Goal: Task Accomplishment & Management: Complete application form

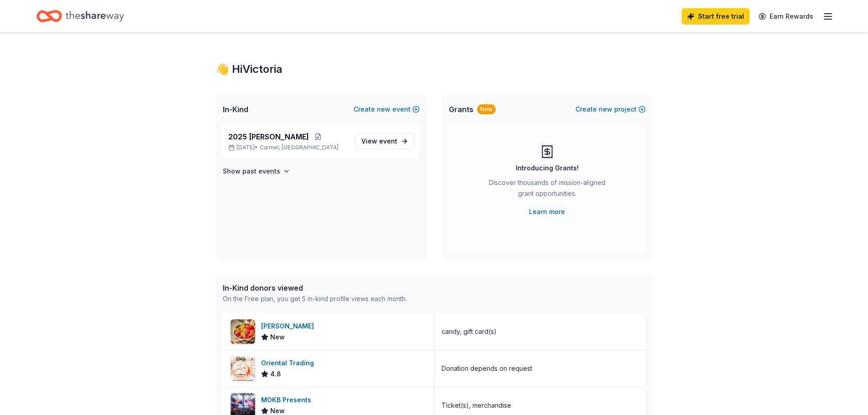
click at [829, 15] on icon "button" at bounding box center [827, 16] width 11 height 11
click at [382, 62] on div "👋 Hi Victoria In-Kind Create new event 2025 RICHER BINGO [DATE] • [GEOGRAPHIC_D…" at bounding box center [434, 351] width 467 height 636
click at [363, 142] on span "View event" at bounding box center [379, 141] width 36 height 11
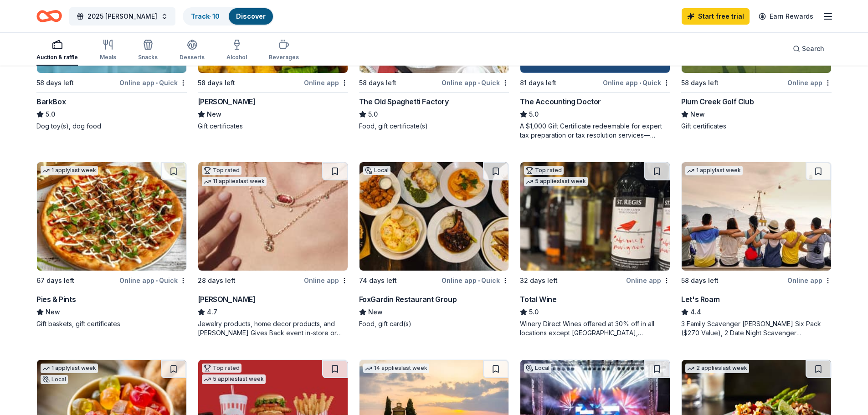
scroll to position [410, 0]
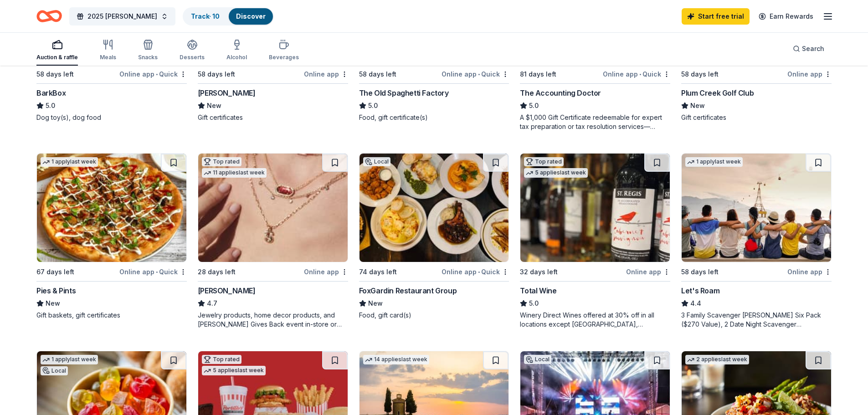
click at [257, 199] on img at bounding box center [272, 208] width 149 height 108
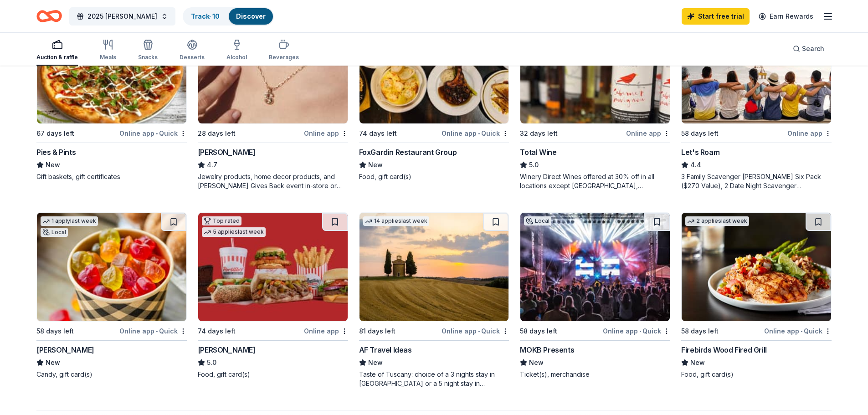
scroll to position [547, 0]
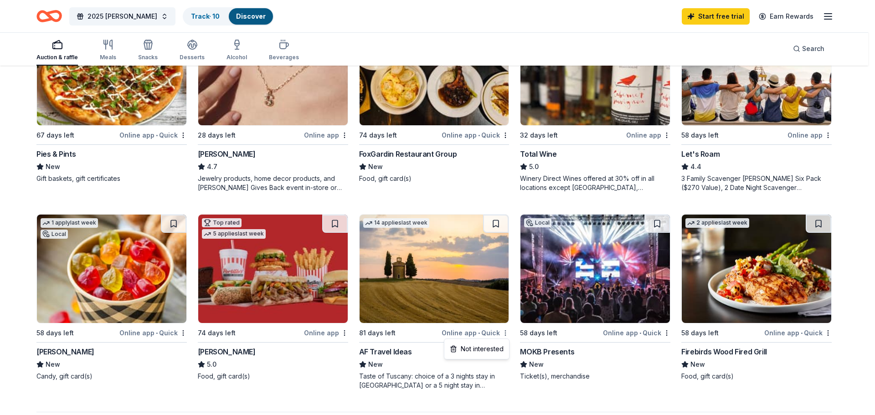
click at [493, 351] on div "Not interested" at bounding box center [476, 349] width 61 height 16
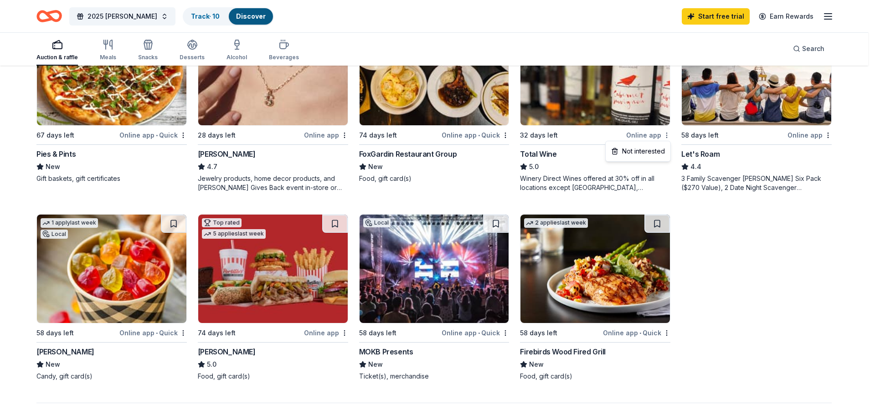
click at [645, 152] on div "Not interested" at bounding box center [637, 151] width 61 height 16
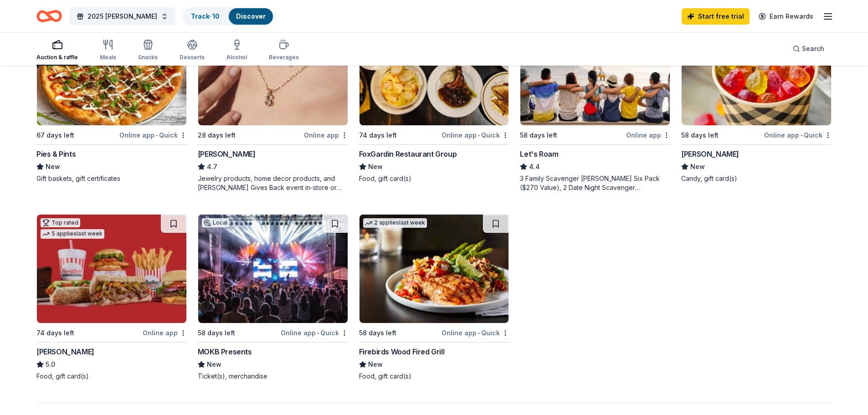
click at [591, 109] on img at bounding box center [594, 71] width 149 height 108
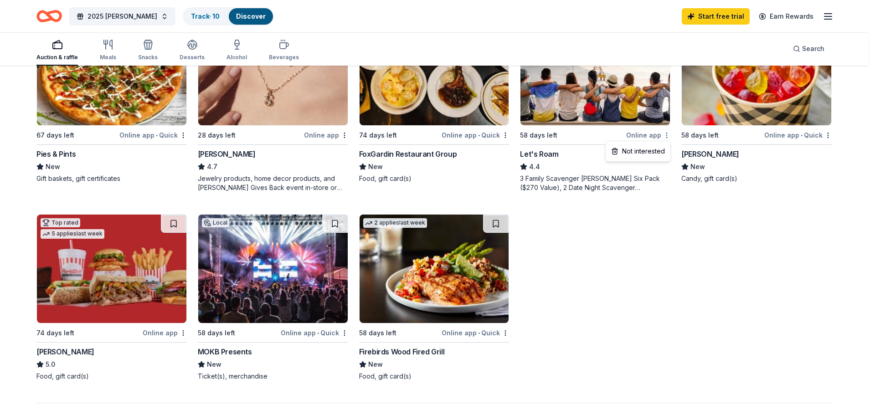
click at [649, 151] on div "Not interested" at bounding box center [637, 151] width 61 height 16
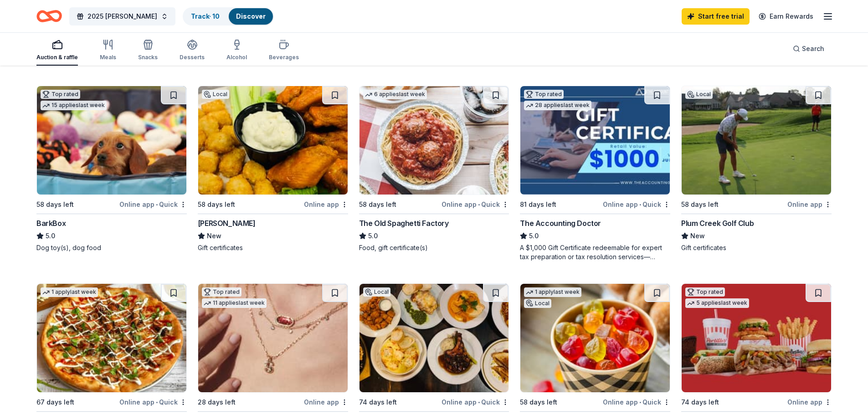
scroll to position [228, 0]
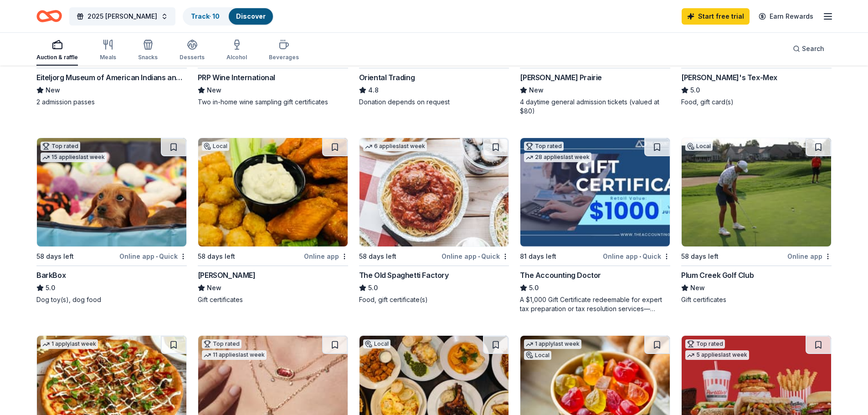
click at [257, 197] on img at bounding box center [272, 192] width 149 height 108
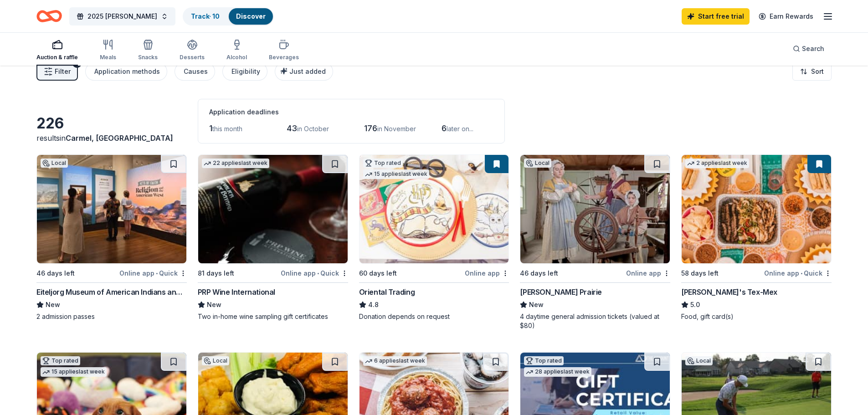
scroll to position [0, 0]
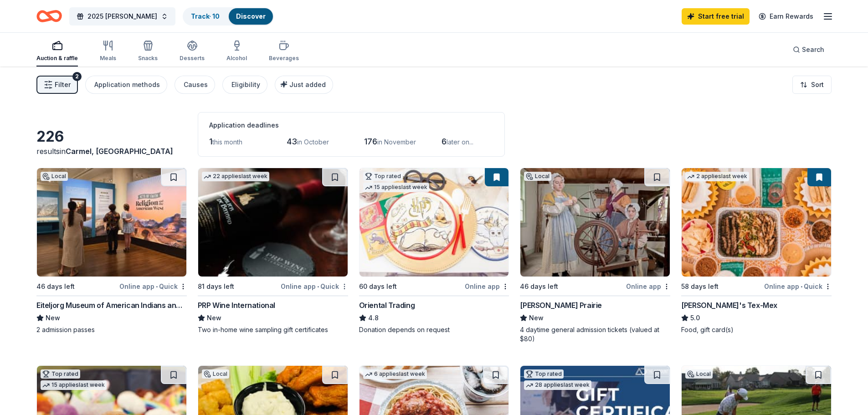
click at [343, 283] on html "2025 RICHER BINGO Track · 10 Discover Start free trial Earn Rewards Auction & r…" at bounding box center [434, 207] width 868 height 415
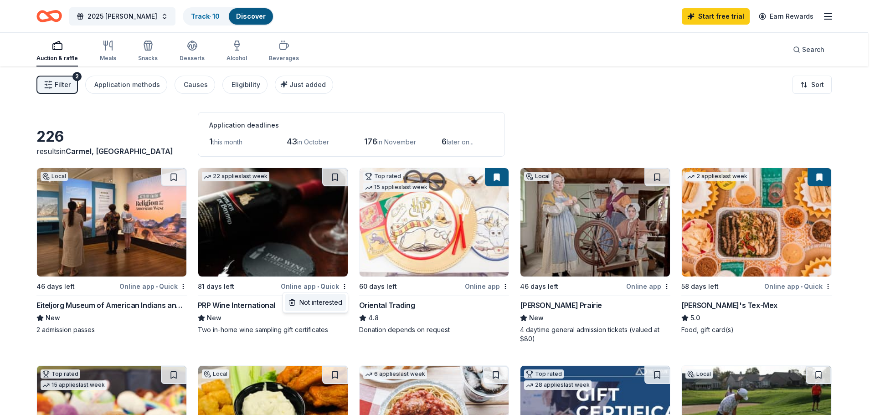
click at [325, 303] on div "Not interested" at bounding box center [315, 302] width 61 height 16
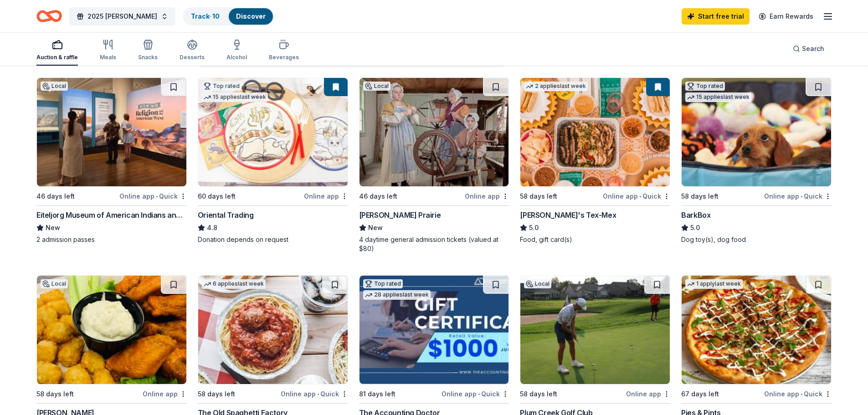
scroll to position [137, 0]
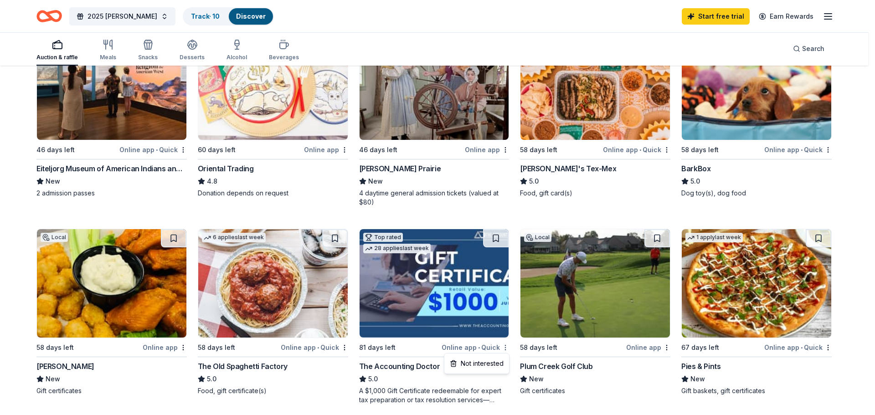
click at [508, 278] on html "2025 RICHER BINGO Track · 10 Discover Start free trial Earn Rewards Auction & r…" at bounding box center [437, 70] width 875 height 415
click at [491, 365] on div "Not interested" at bounding box center [476, 363] width 61 height 16
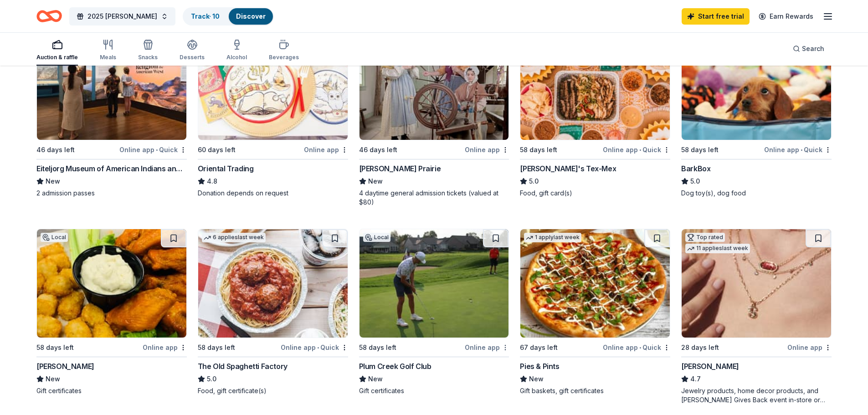
click at [507, 278] on html "2025 RICHER BINGO Track · 10 Discover Start free trial Earn Rewards Auction & r…" at bounding box center [434, 70] width 868 height 415
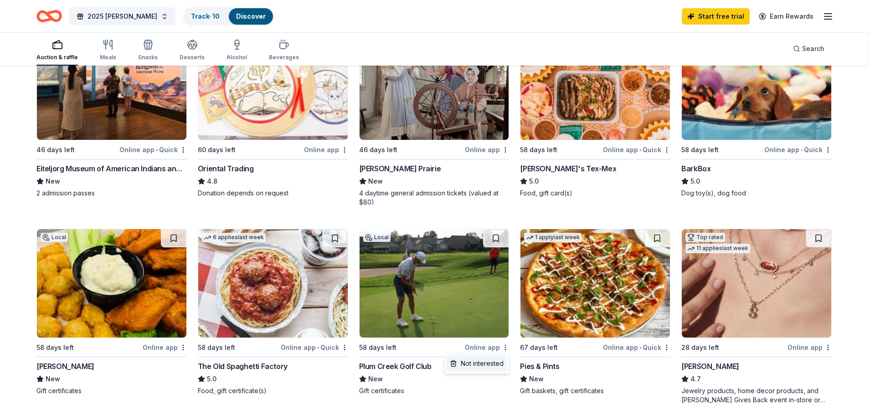
click at [491, 362] on div "Not interested" at bounding box center [476, 363] width 61 height 16
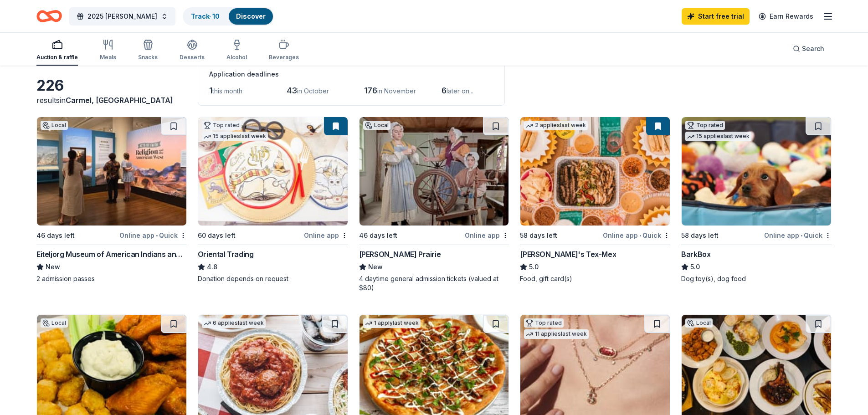
scroll to position [0, 0]
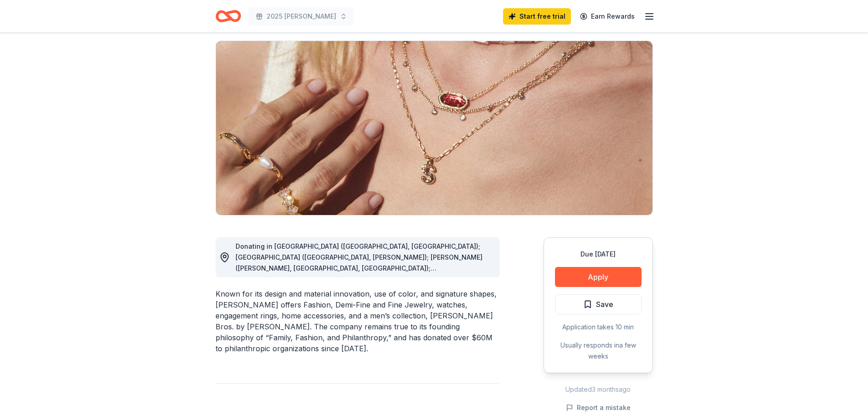
scroll to position [46, 0]
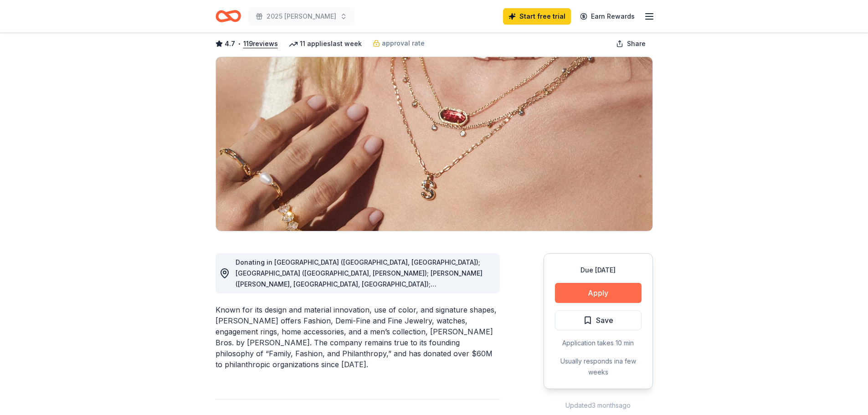
click at [600, 294] on button "Apply" at bounding box center [598, 293] width 87 height 20
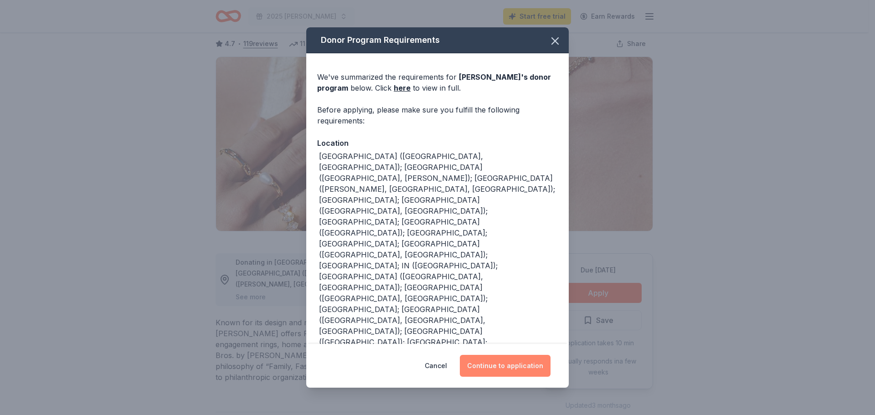
click at [509, 364] on button "Continue to application" at bounding box center [505, 366] width 91 height 22
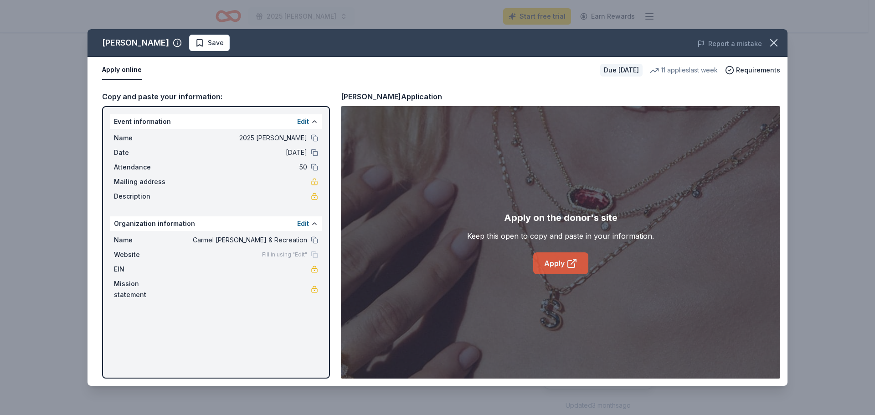
click at [561, 265] on link "Apply" at bounding box center [560, 263] width 55 height 22
click at [775, 41] on icon "button" at bounding box center [773, 42] width 13 height 13
